Goal: Task Accomplishment & Management: Use online tool/utility

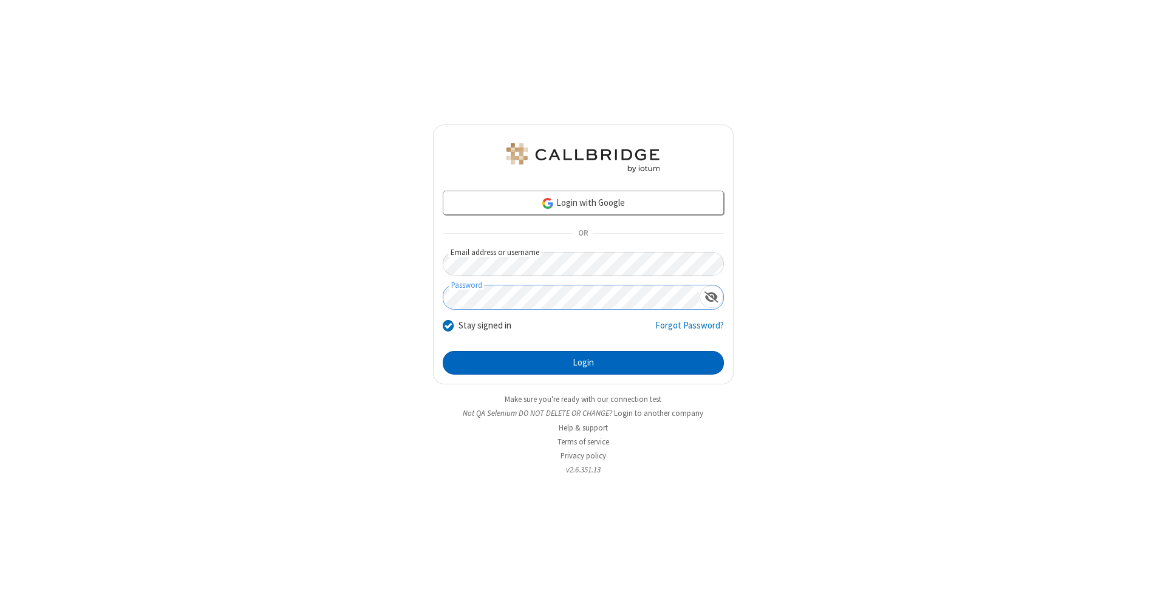
click at [583, 363] on button "Login" at bounding box center [583, 363] width 281 height 24
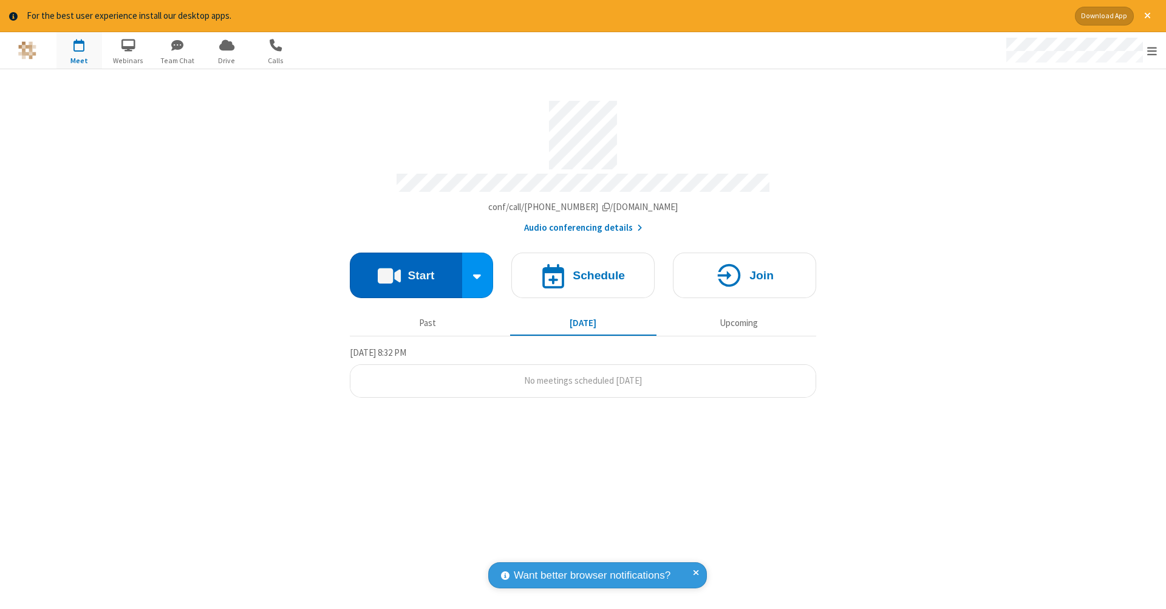
click at [406, 269] on button "Start" at bounding box center [406, 276] width 112 height 46
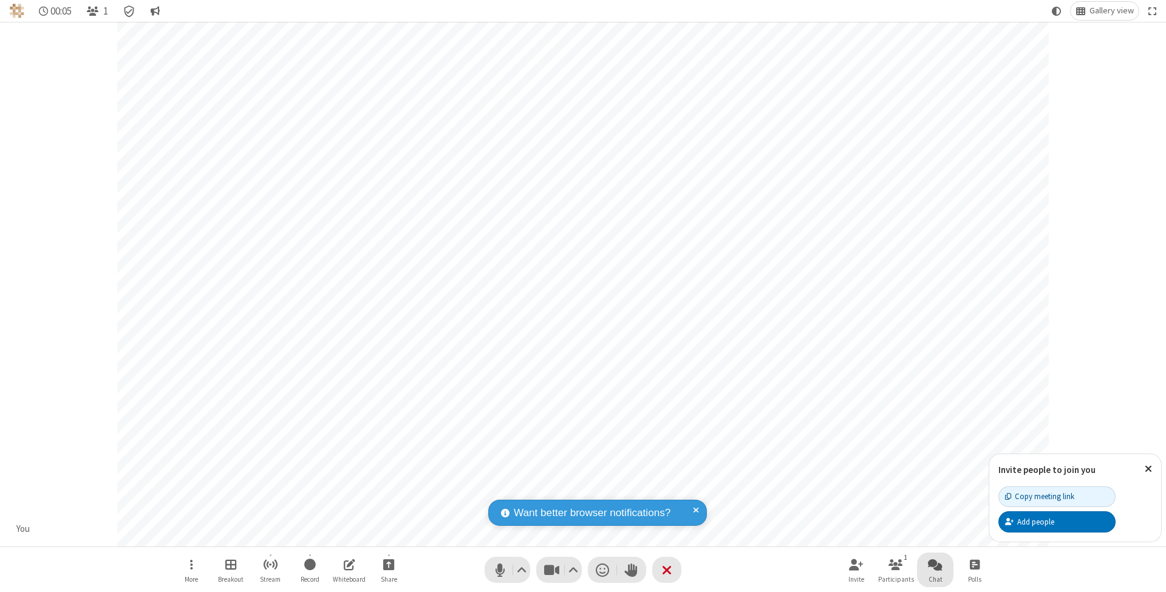
click at [934, 564] on span "Open chat" at bounding box center [935, 564] width 15 height 15
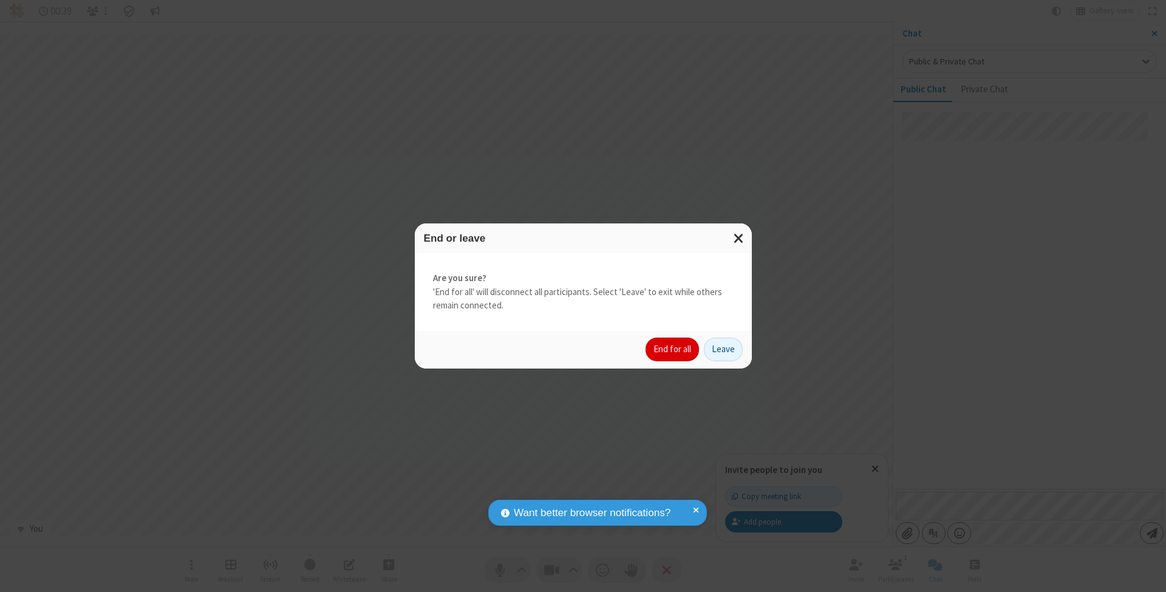
click at [673, 348] on button "End for all" at bounding box center [671, 350] width 53 height 24
